Goal: Information Seeking & Learning: Learn about a topic

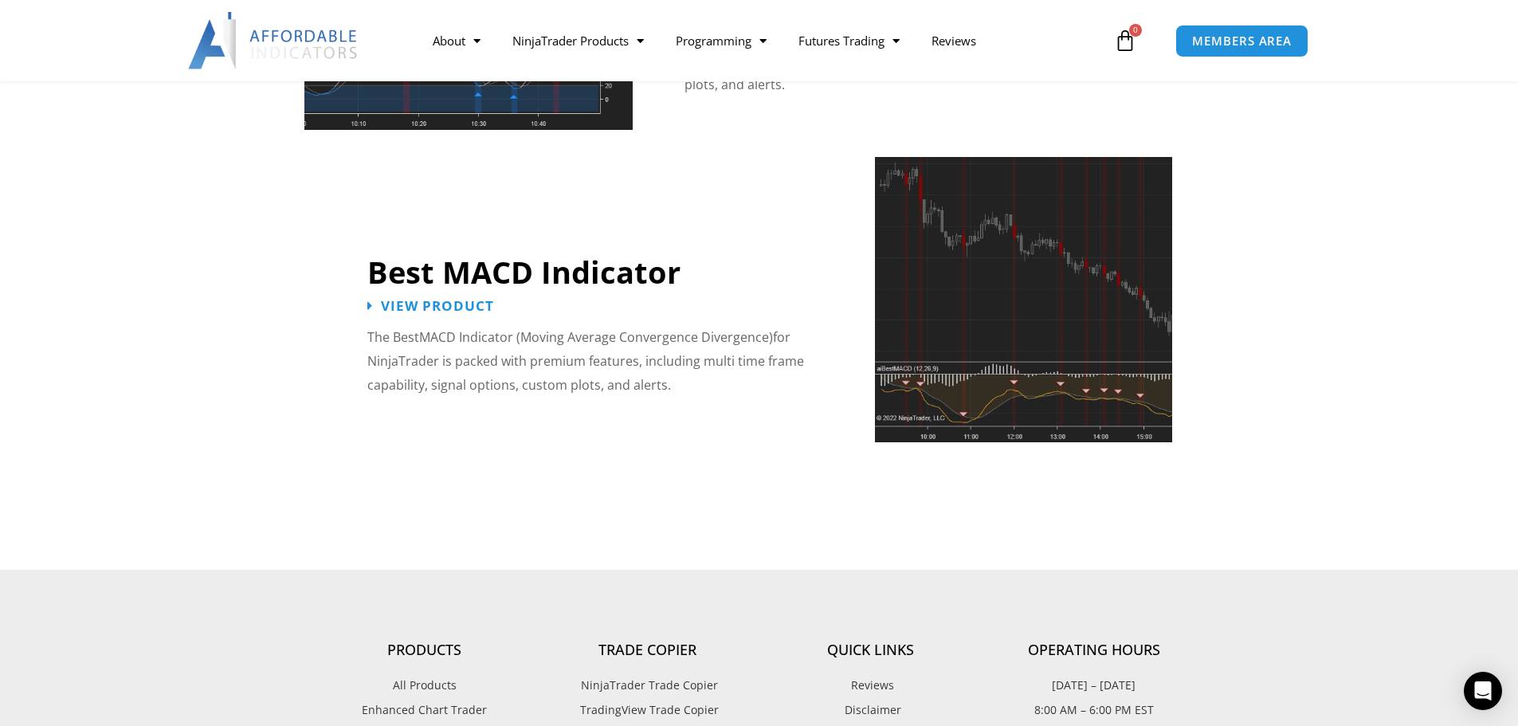
scroll to position [3507, 0]
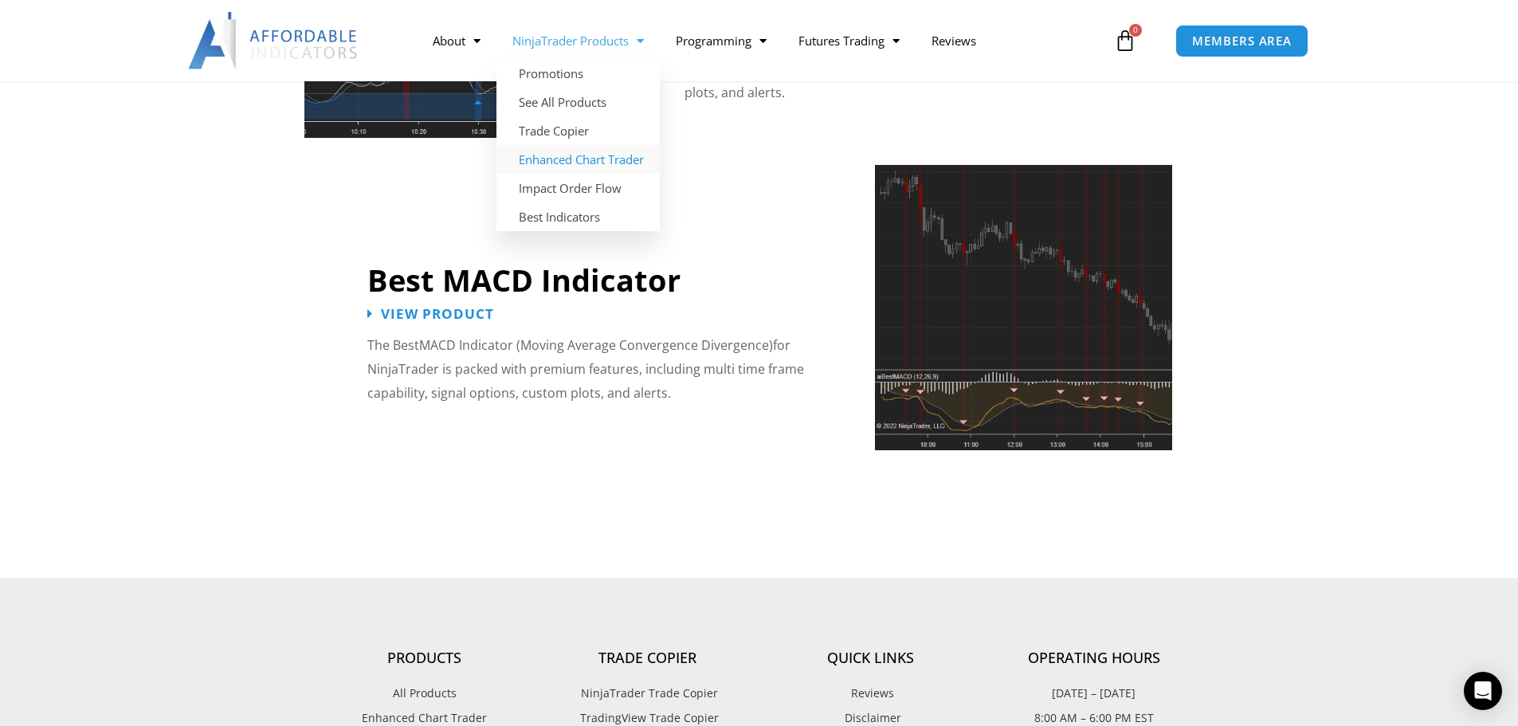
click at [579, 164] on link "Enhanced Chart Trader" at bounding box center [578, 159] width 163 height 29
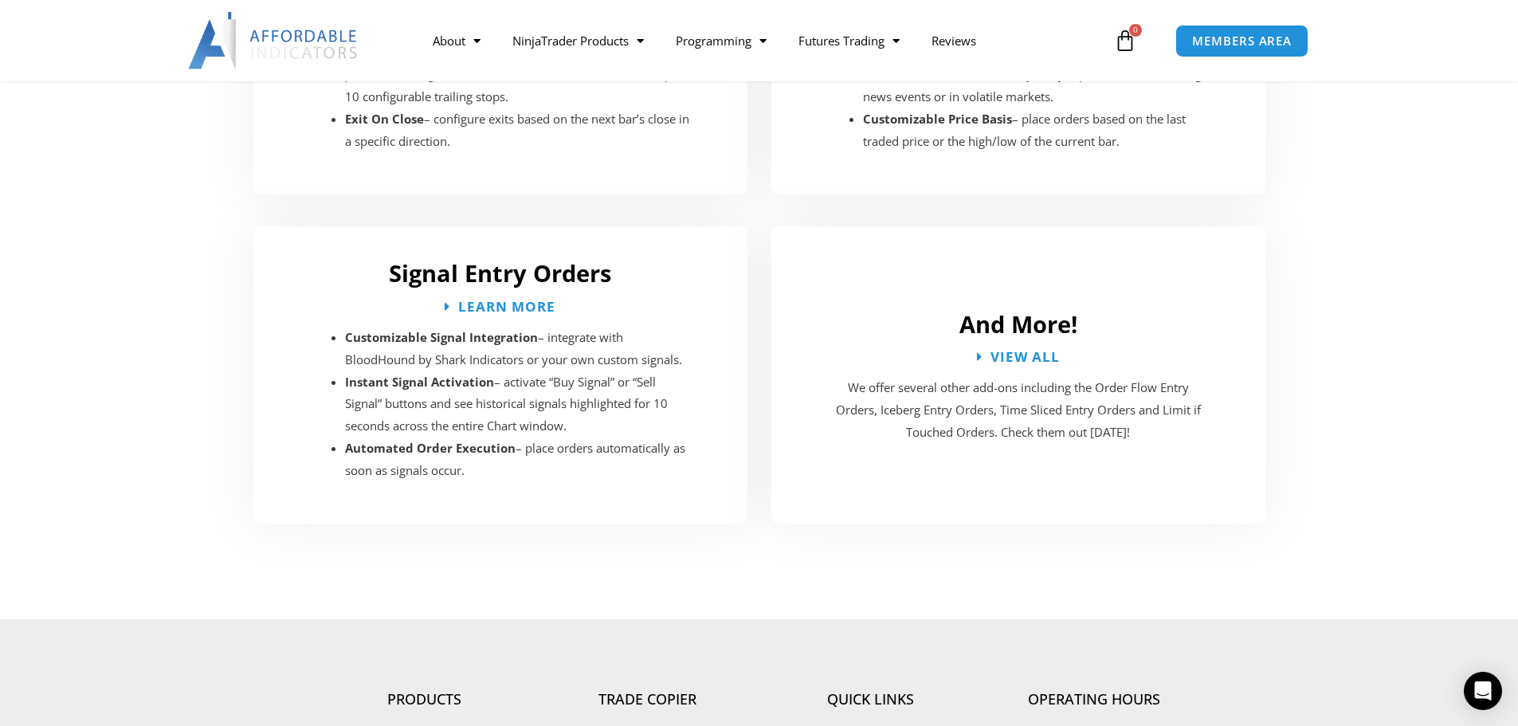
scroll to position [2870, 0]
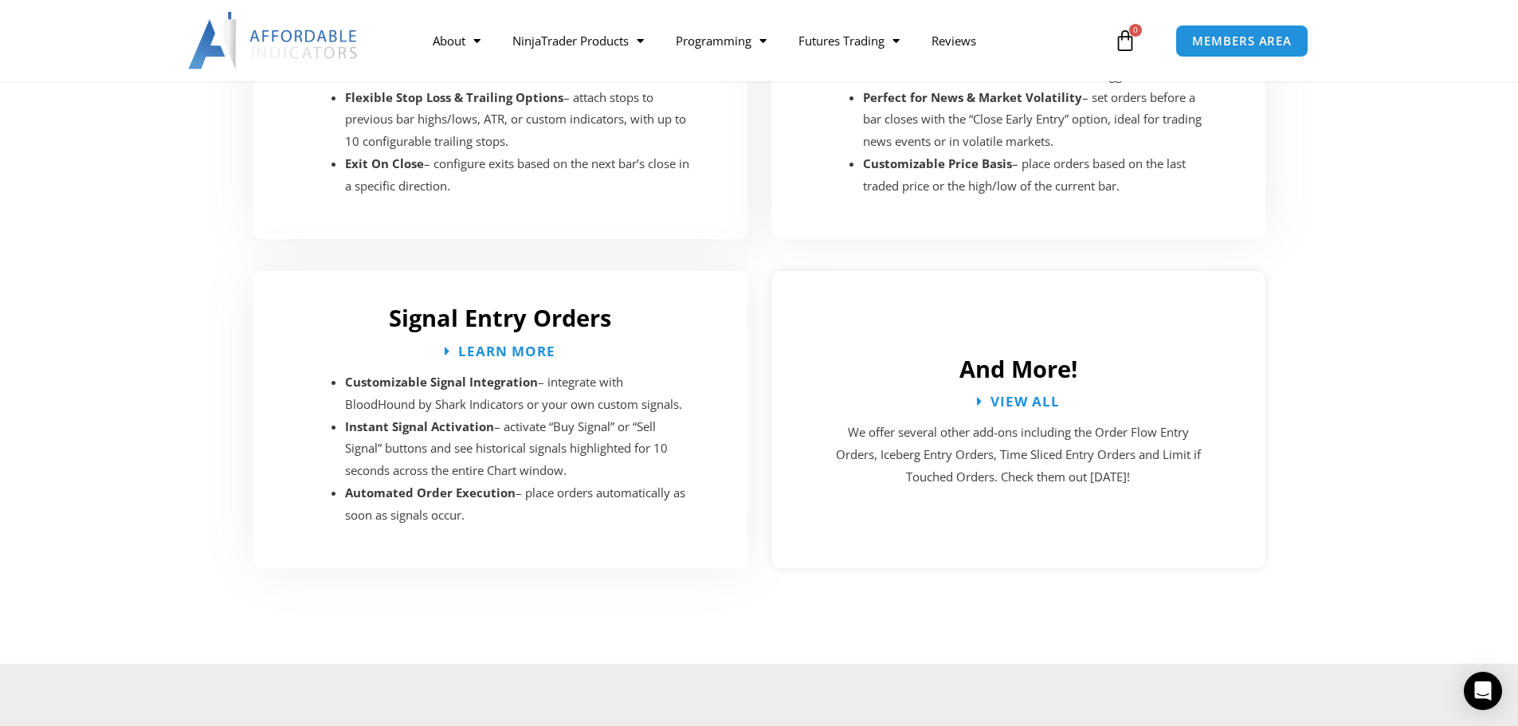
click at [1023, 403] on div "View All" at bounding box center [1018, 412] width 83 height 18
click at [1012, 394] on span "View All" at bounding box center [1026, 401] width 77 height 15
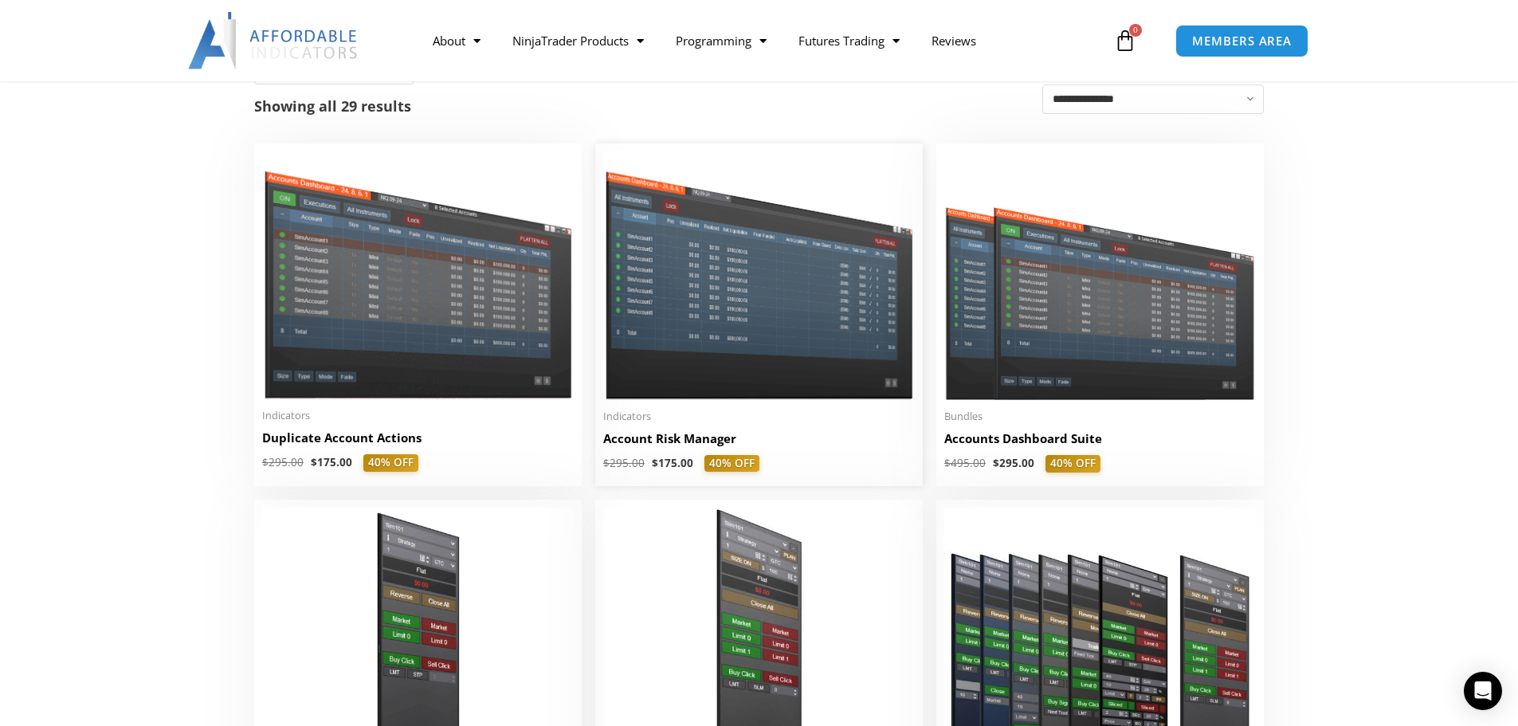
scroll to position [319, 0]
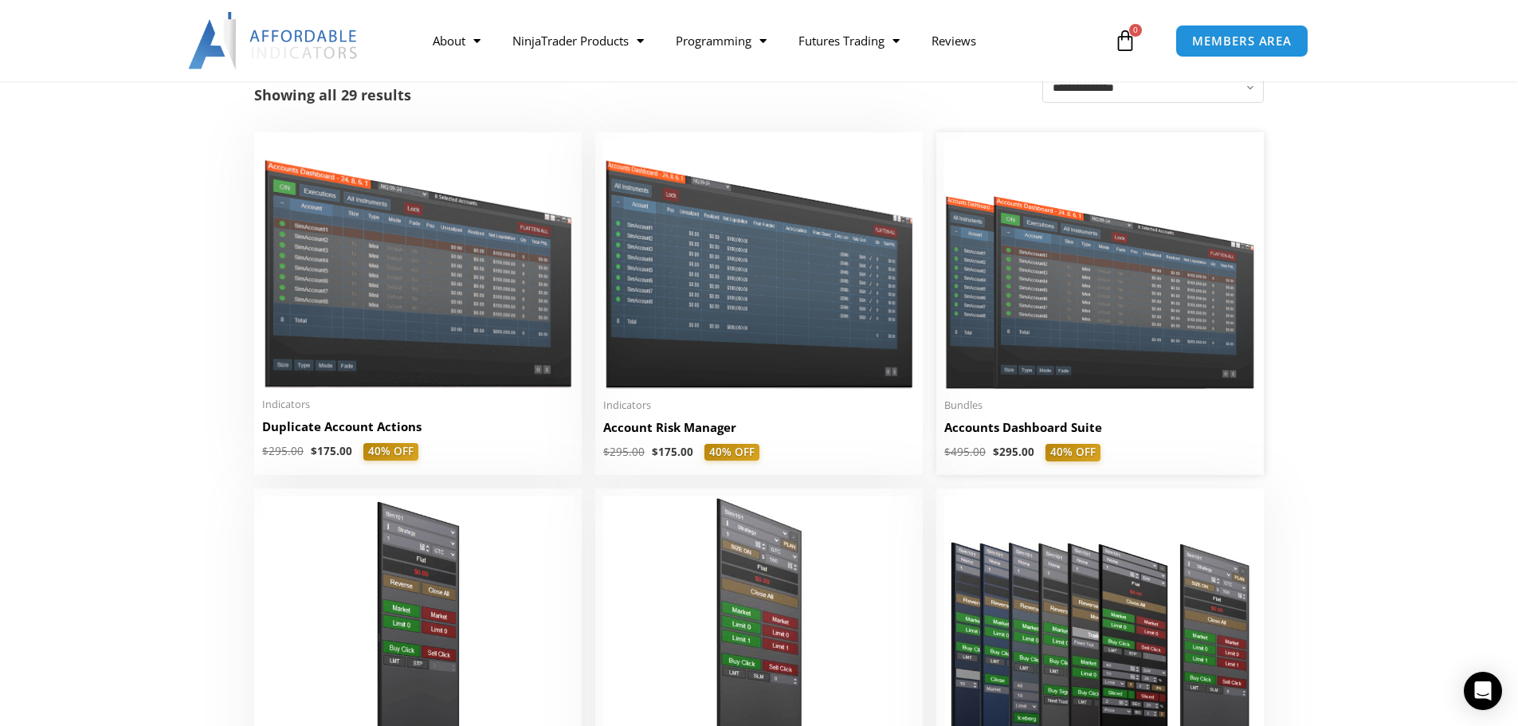
click at [988, 433] on h2 "Accounts Dashboard Suite" at bounding box center [1101, 427] width 312 height 17
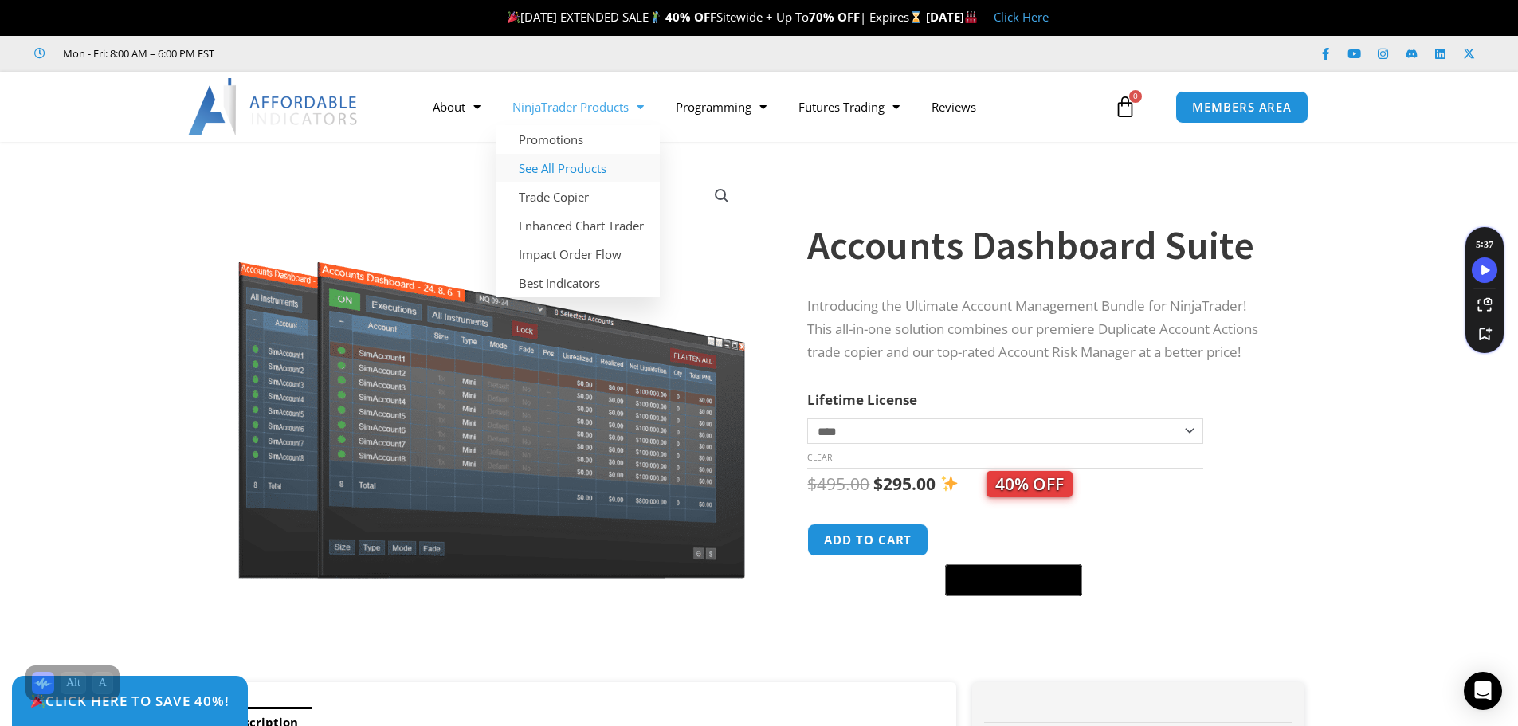
click at [583, 173] on link "See All Products" at bounding box center [578, 168] width 163 height 29
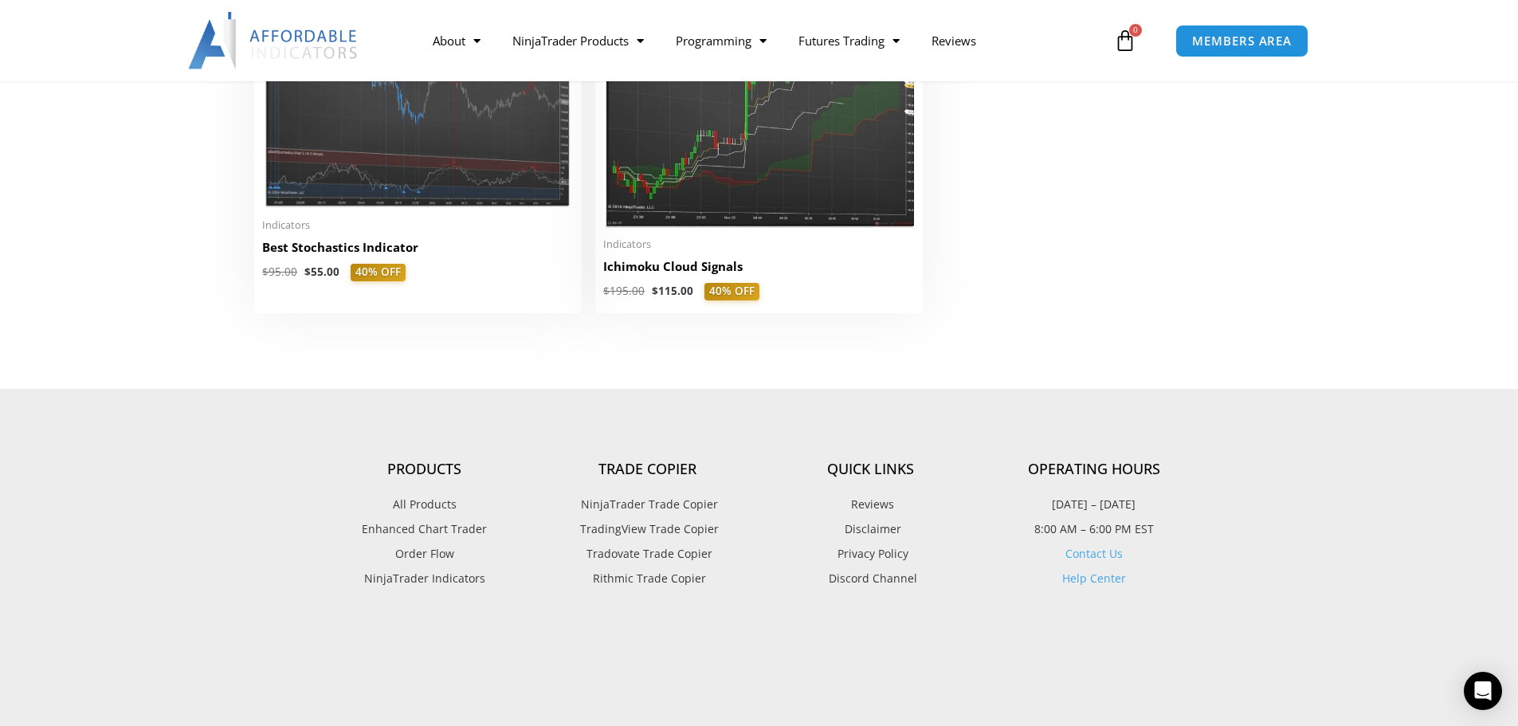
scroll to position [3906, 0]
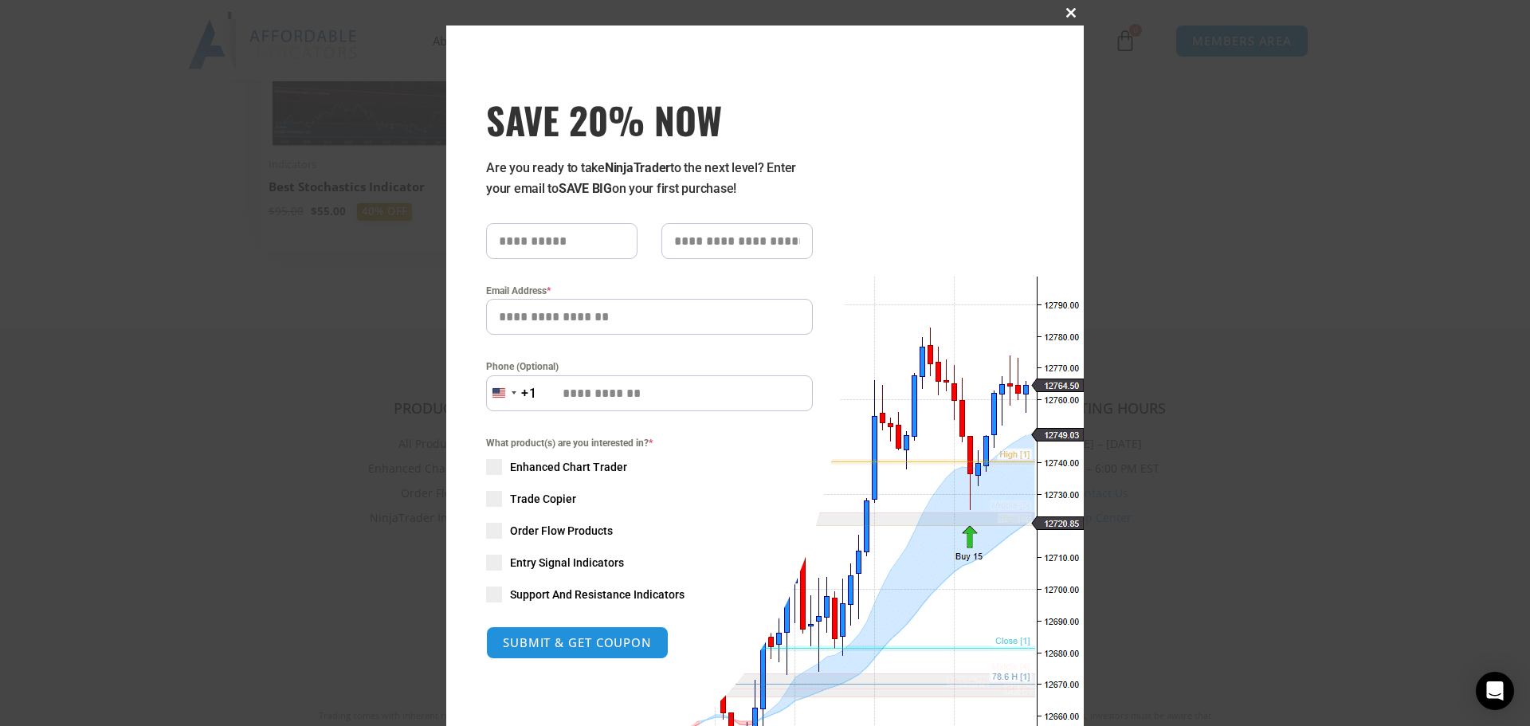
click at [1063, 14] on span at bounding box center [1072, 13] width 26 height 10
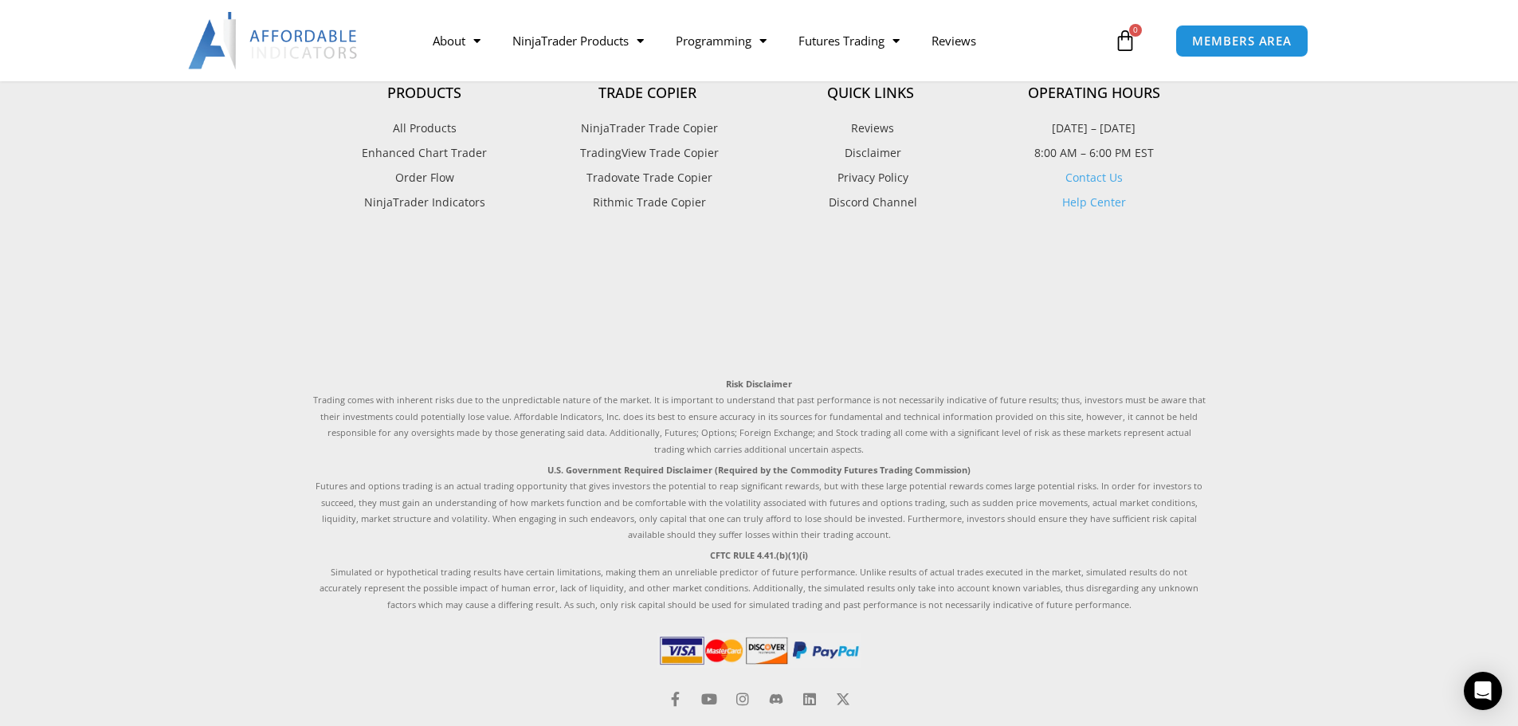
scroll to position [4289, 0]
